Goal: Information Seeking & Learning: Learn about a topic

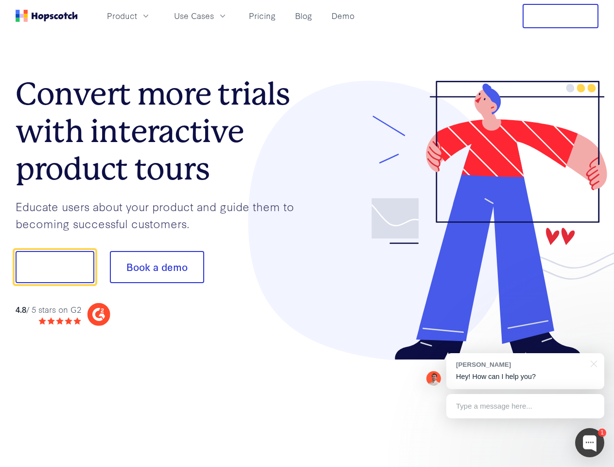
click at [307, 233] on div at bounding box center [453, 221] width 292 height 280
click at [137, 16] on span "Product" at bounding box center [122, 16] width 30 height 12
click at [214, 16] on span "Use Cases" at bounding box center [194, 16] width 40 height 12
click at [560, 16] on button "Free Trial" at bounding box center [561, 16] width 76 height 24
click at [54, 267] on button "Show me!" at bounding box center [55, 267] width 79 height 32
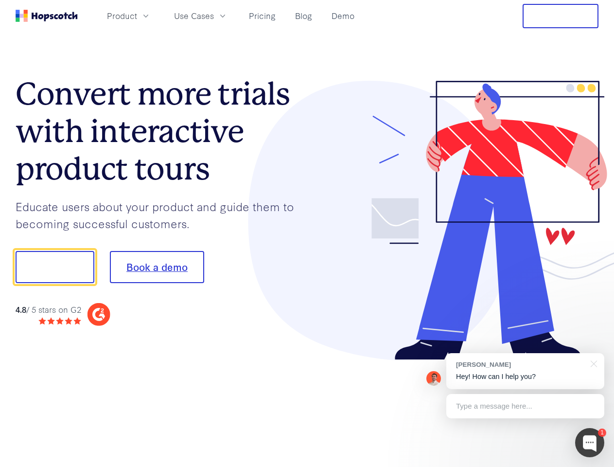
click at [157, 267] on button "Book a demo" at bounding box center [157, 267] width 94 height 32
click at [590, 442] on div at bounding box center [589, 442] width 29 height 29
click at [525, 371] on div "[PERSON_NAME] Hey! How can I help you?" at bounding box center [525, 371] width 158 height 36
click at [592, 363] on div at bounding box center [513, 266] width 182 height 324
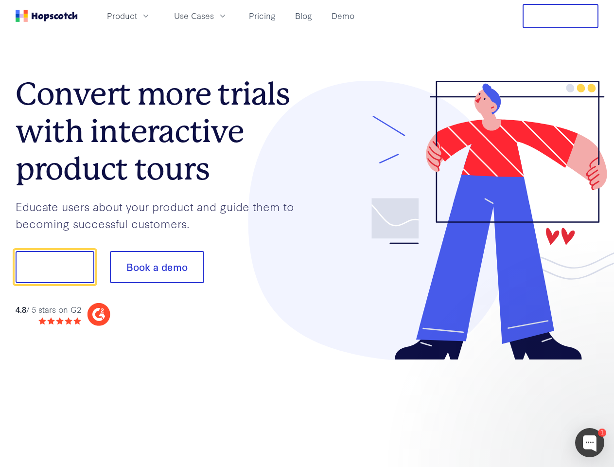
click at [525, 406] on div at bounding box center [513, 266] width 182 height 324
